Goal: Task Accomplishment & Management: Use online tool/utility

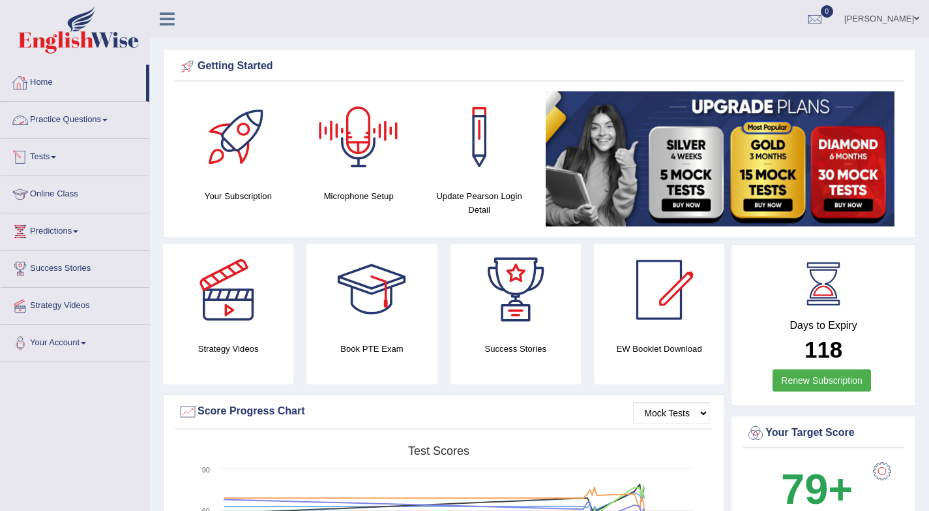
click at [55, 157] on link "Tests" at bounding box center [75, 155] width 149 height 33
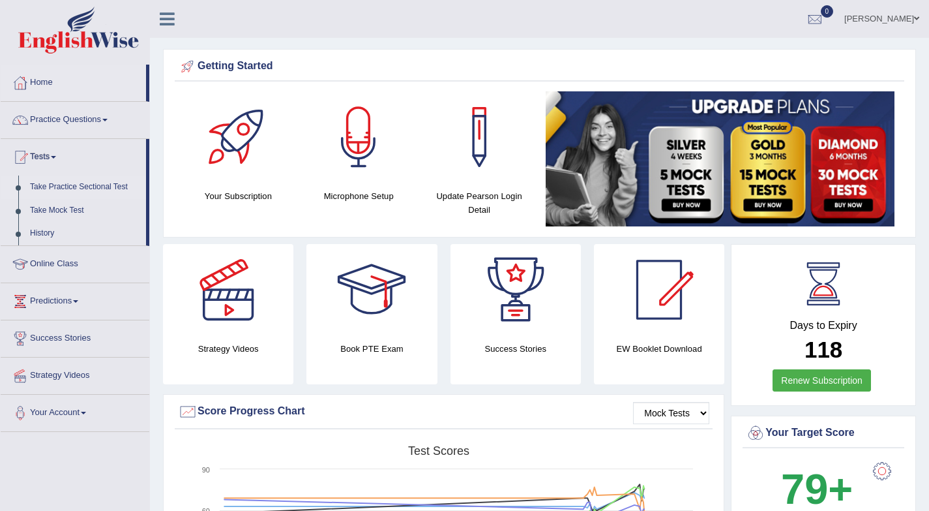
click at [68, 185] on link "Take Practice Sectional Test" at bounding box center [85, 186] width 122 height 23
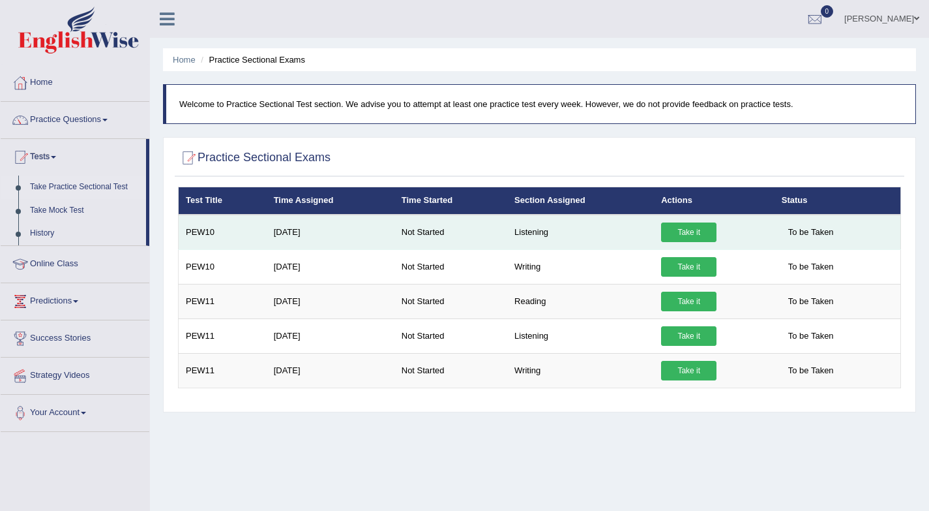
click at [692, 233] on link "Take it" at bounding box center [688, 232] width 55 height 20
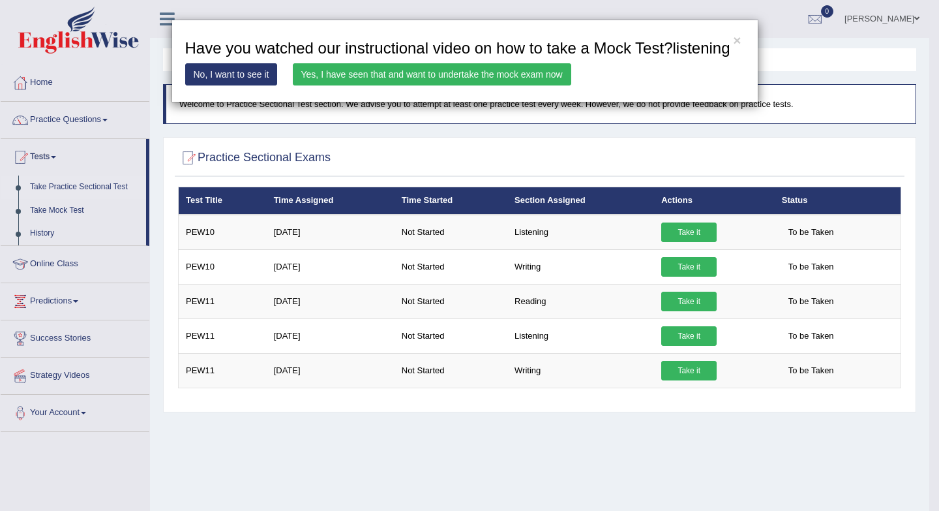
click at [544, 85] on link "Yes, I have seen that and want to undertake the mock exam now" at bounding box center [432, 74] width 278 height 22
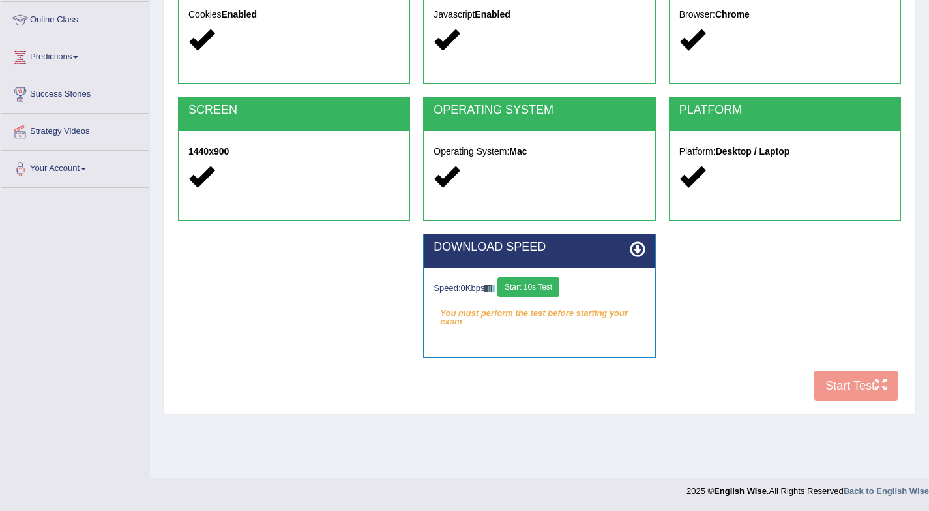
click at [541, 295] on button "Start 10s Test" at bounding box center [529, 287] width 62 height 20
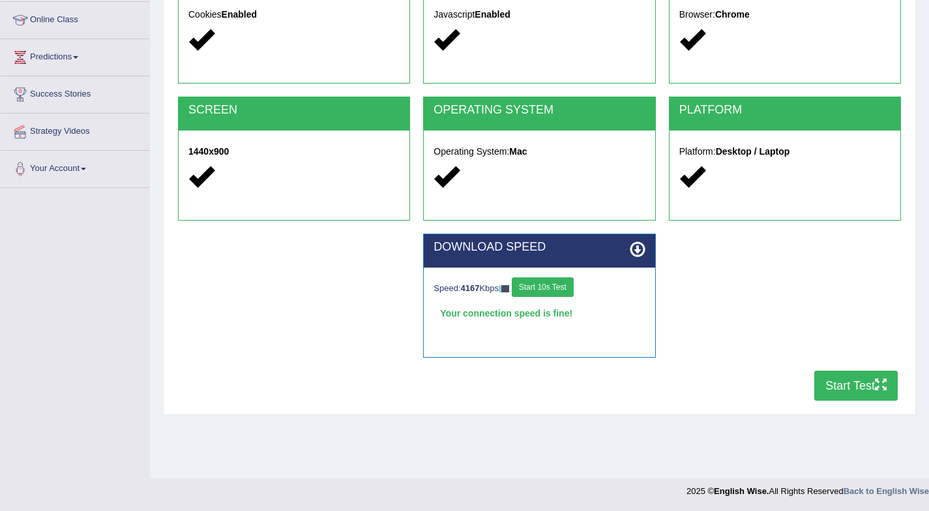
click at [854, 385] on button "Start Test" at bounding box center [856, 385] width 83 height 30
